Goal: Navigation & Orientation: Find specific page/section

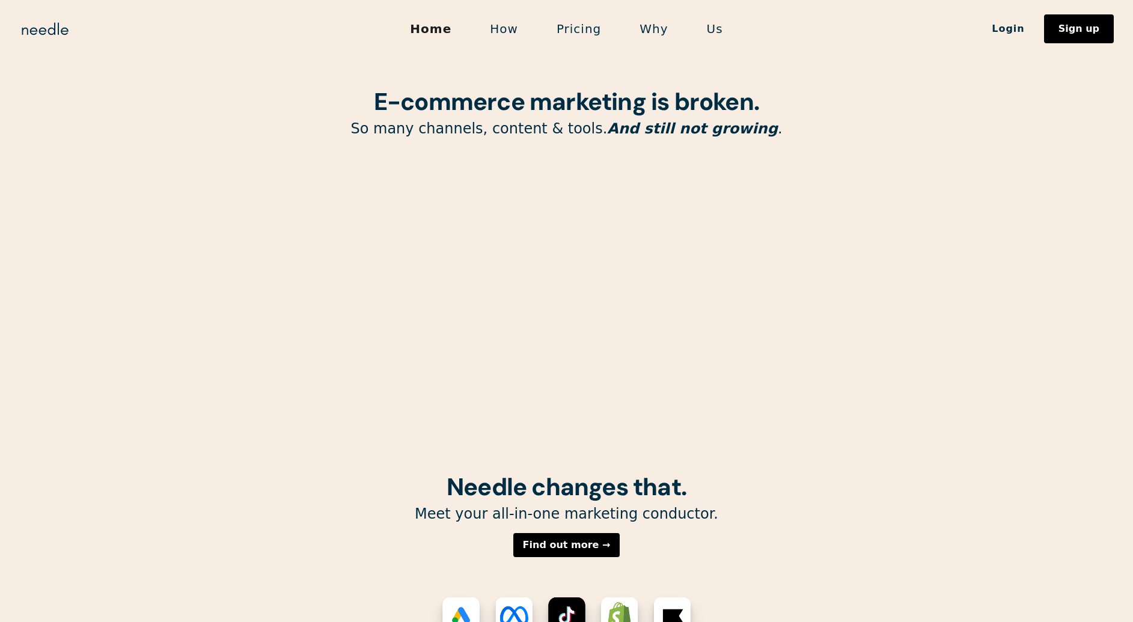
scroll to position [2, 0]
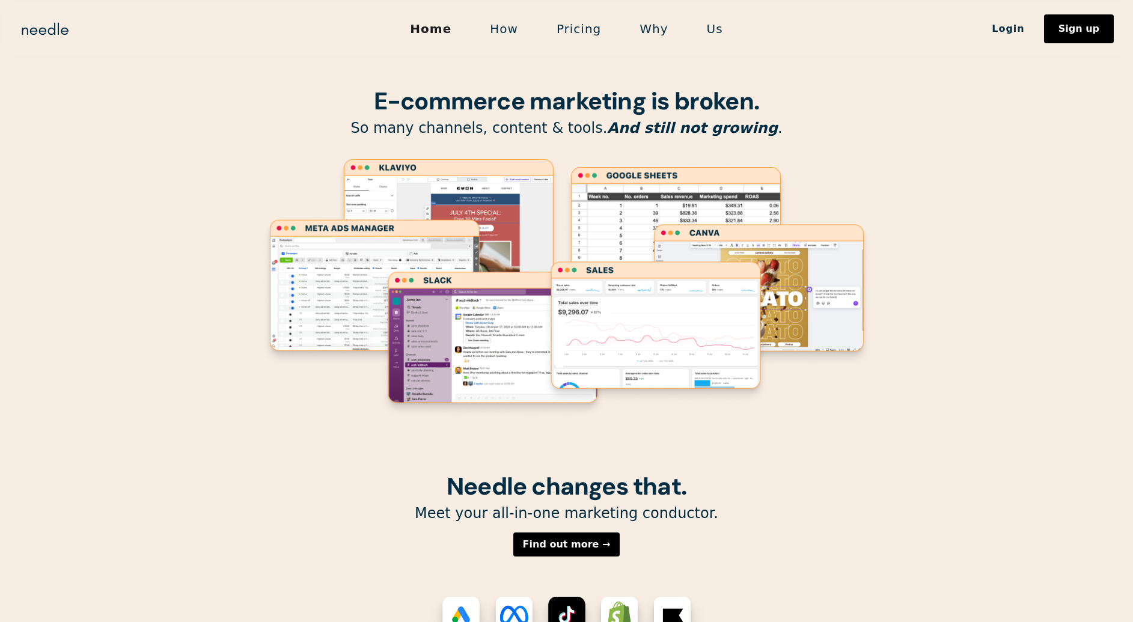
drag, startPoint x: 469, startPoint y: 175, endPoint x: 469, endPoint y: 230, distance: 54.7
click at [469, 230] on g "Lottie animation" at bounding box center [566, 288] width 612 height 262
drag, startPoint x: 388, startPoint y: 126, endPoint x: 811, endPoint y: 149, distance: 423.7
click at [811, 149] on div "E-commerce marketing is broken. So many channels, content & tools. And still no…" at bounding box center [566, 235] width 613 height 475
drag, startPoint x: 811, startPoint y: 149, endPoint x: 809, endPoint y: 155, distance: 6.5
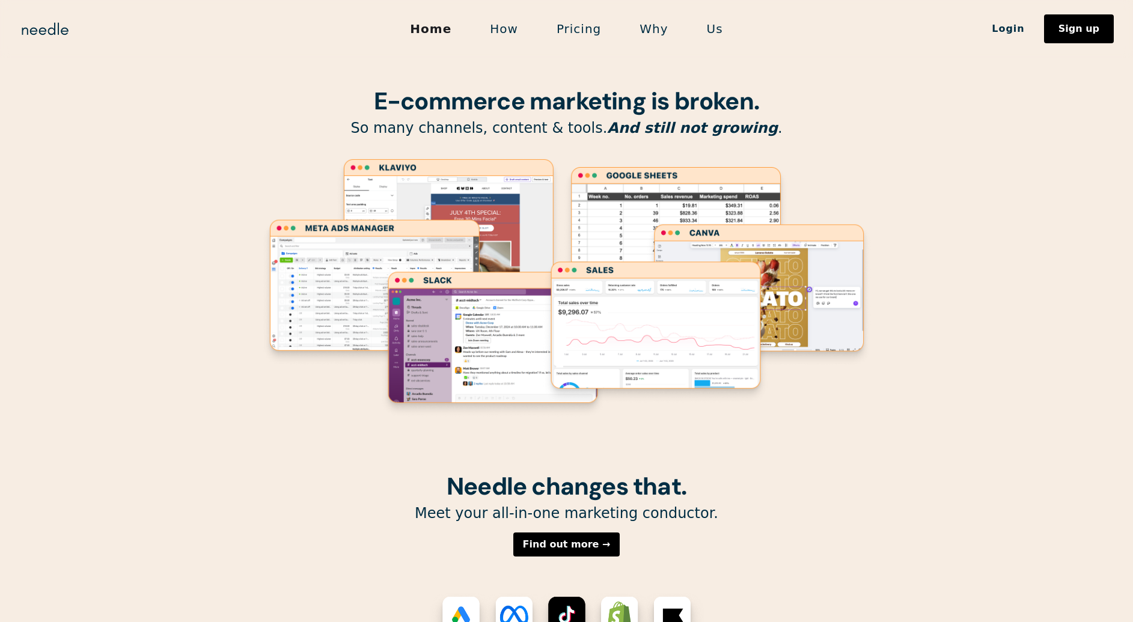
click at [811, 149] on div "E-commerce marketing is broken. So many channels, content & tools. And still no…" at bounding box center [566, 235] width 613 height 475
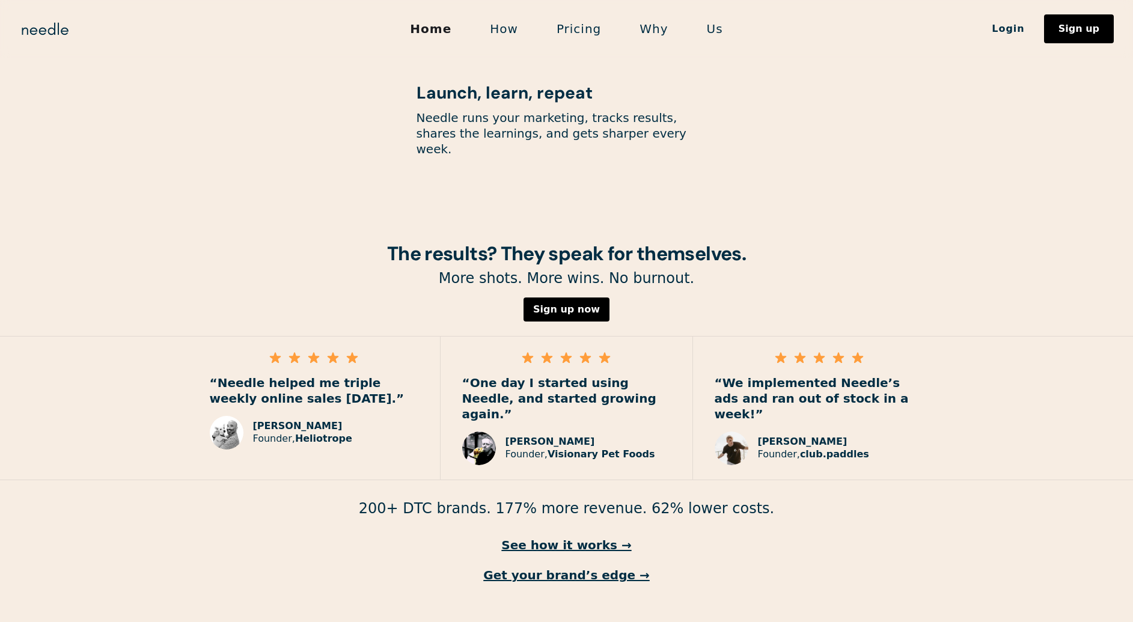
scroll to position [1581, 0]
click at [713, 34] on link "Us" at bounding box center [714, 28] width 55 height 25
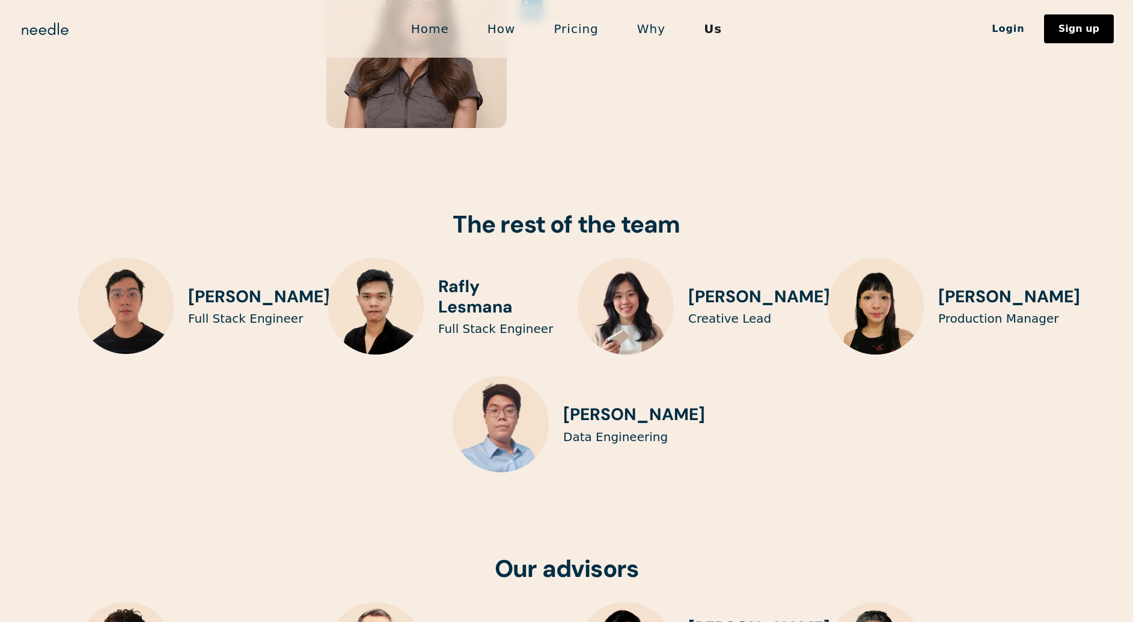
scroll to position [2760, 0]
drag, startPoint x: 637, startPoint y: 287, endPoint x: 99, endPoint y: 295, distance: 537.9
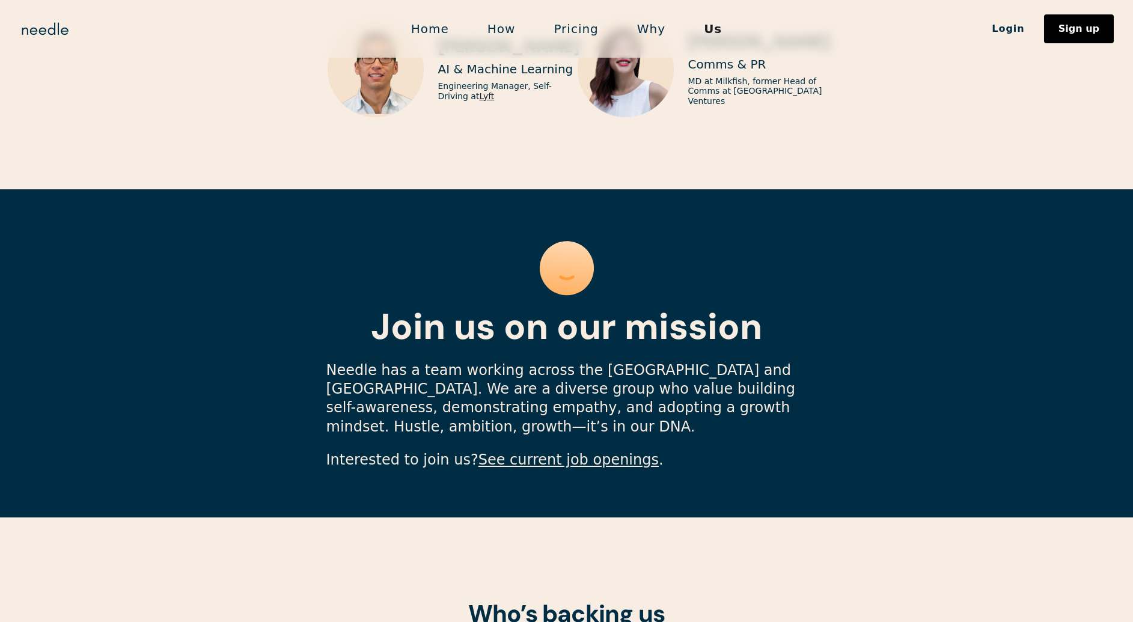
scroll to position [3460, 0]
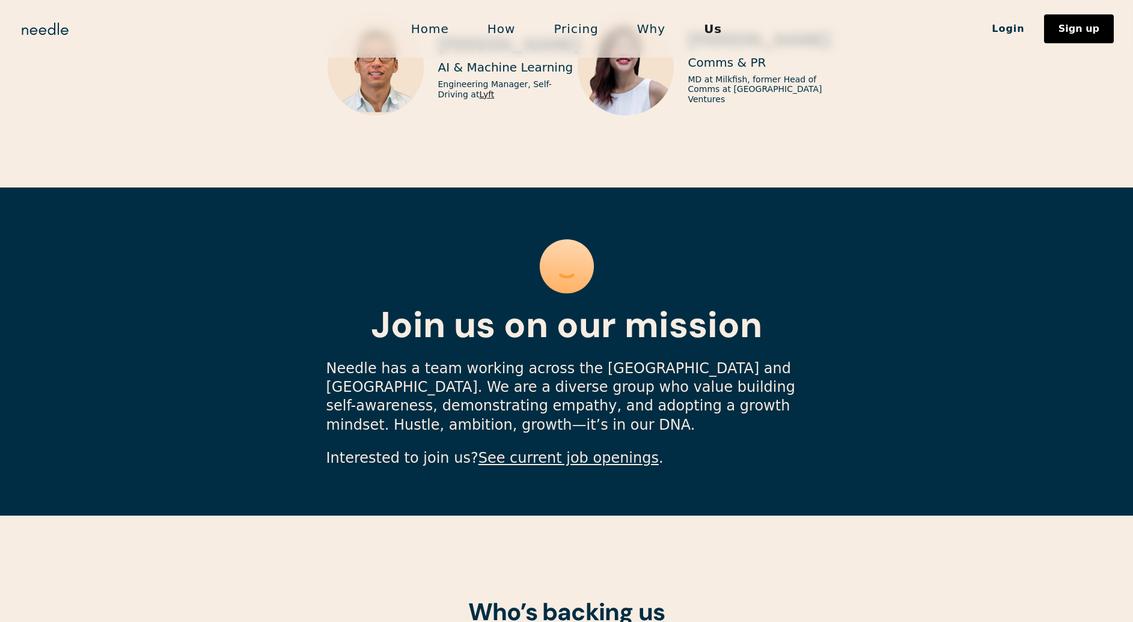
click at [526, 449] on link "See current job openings" at bounding box center [568, 457] width 180 height 17
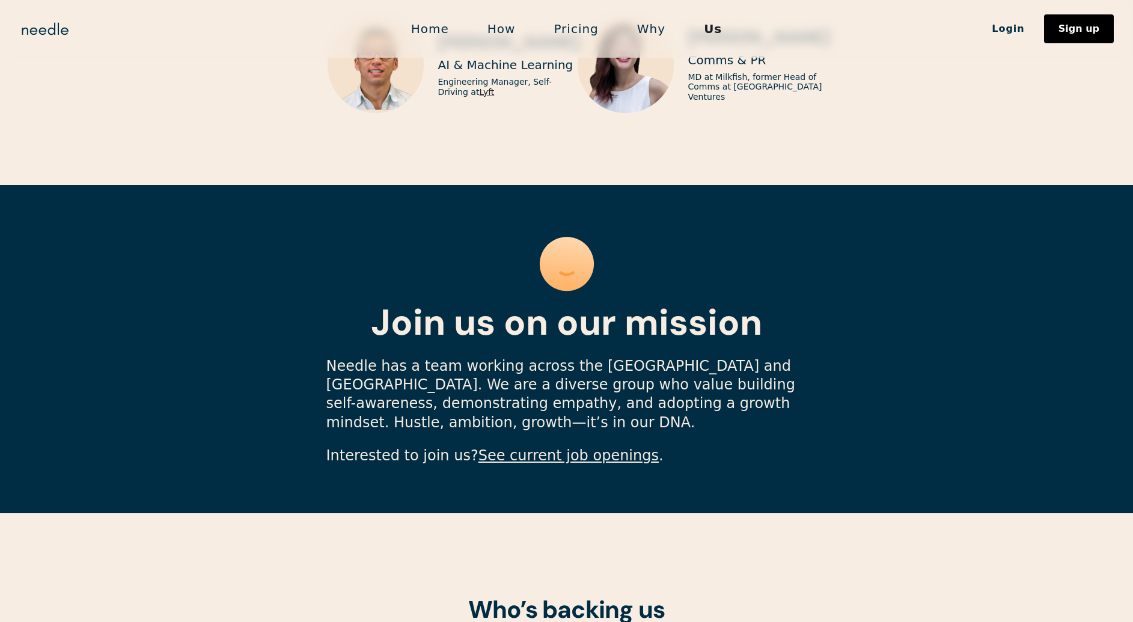
click at [430, 32] on link "Home" at bounding box center [430, 28] width 76 height 25
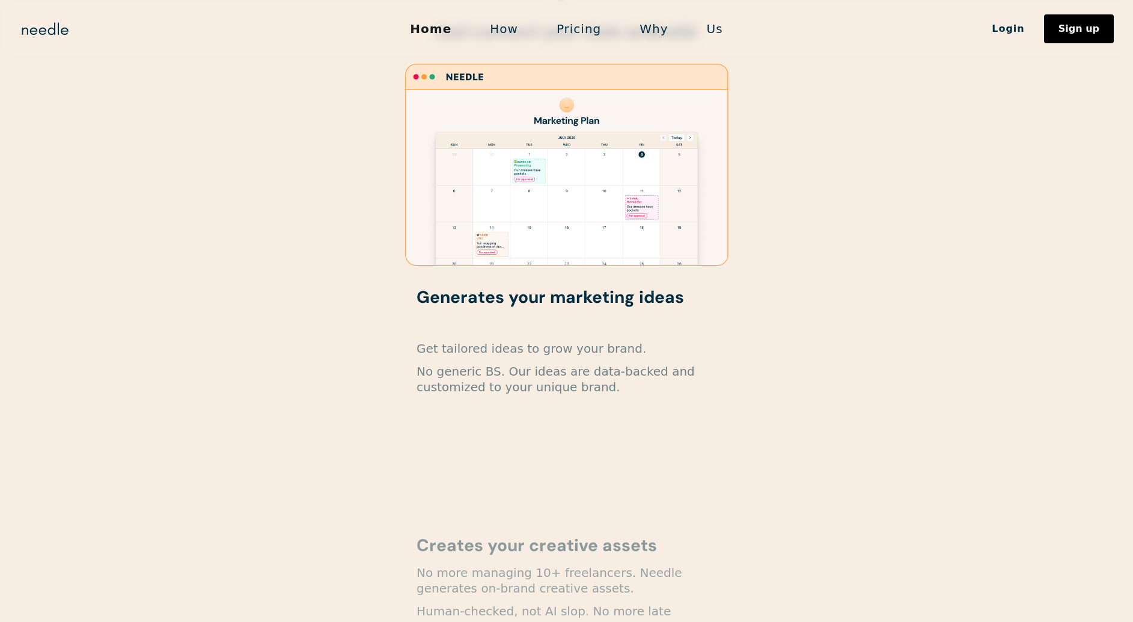
scroll to position [730, 0]
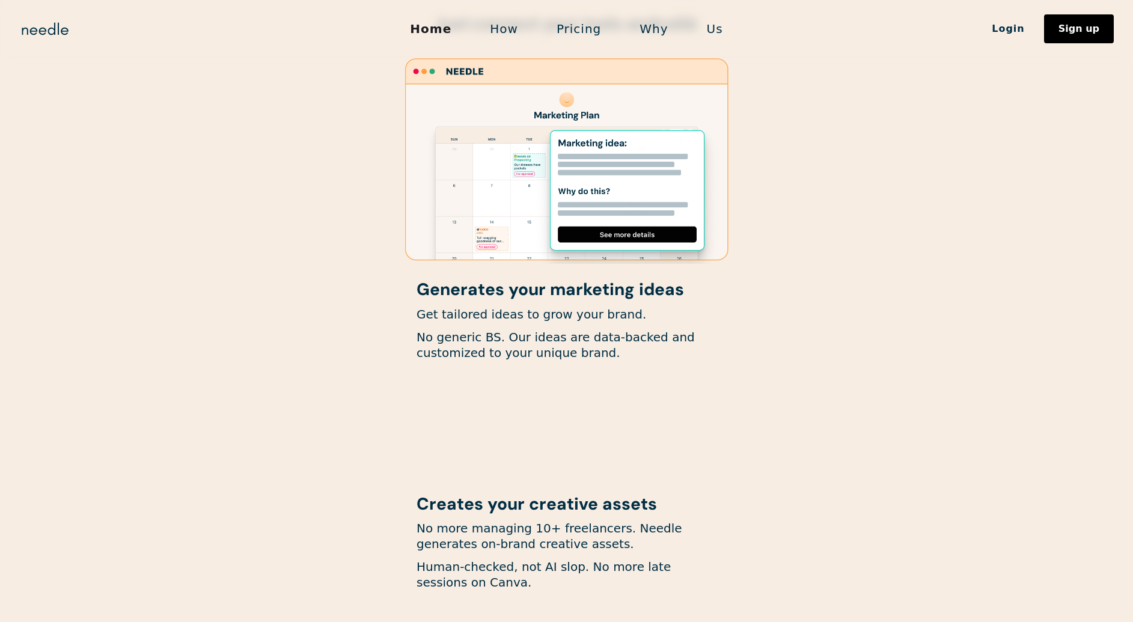
drag, startPoint x: 549, startPoint y: 171, endPoint x: 321, endPoint y: 221, distance: 232.7
click at [321, 221] on div at bounding box center [566, 159] width 601 height 209
